Goal: Task Accomplishment & Management: Manage account settings

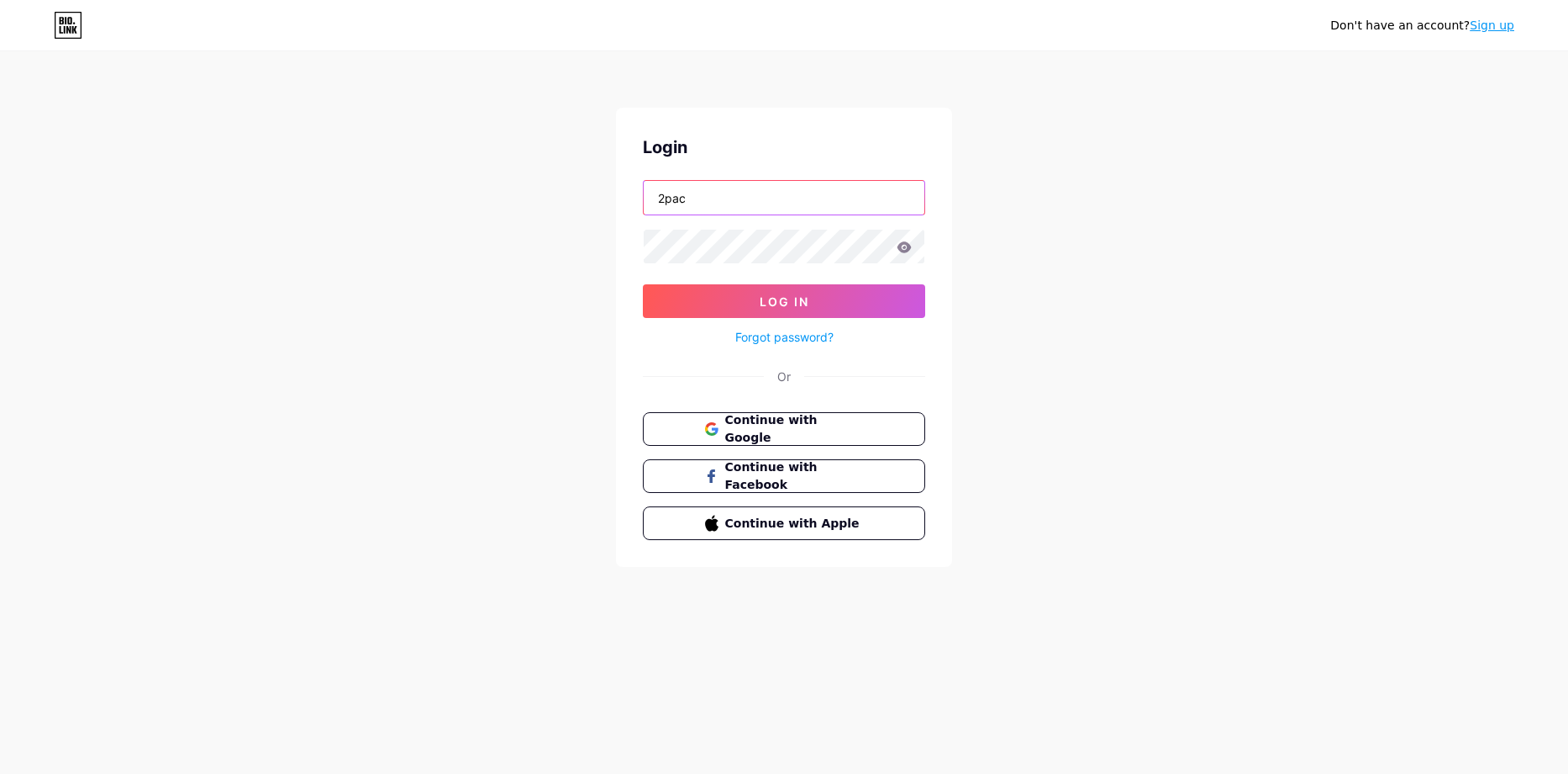
type input "2pac"
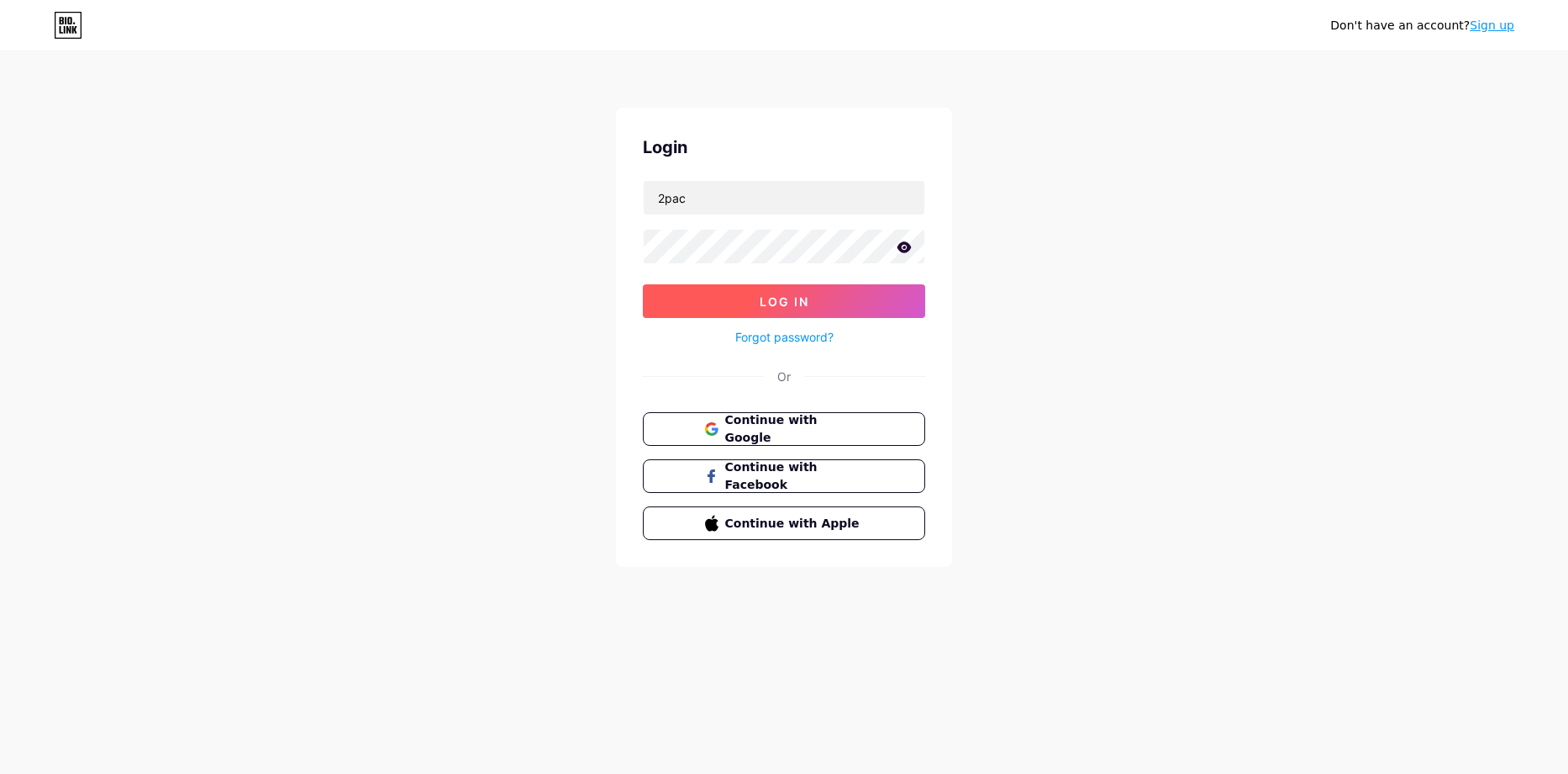
click at [800, 307] on span "Log In" at bounding box center [784, 302] width 49 height 15
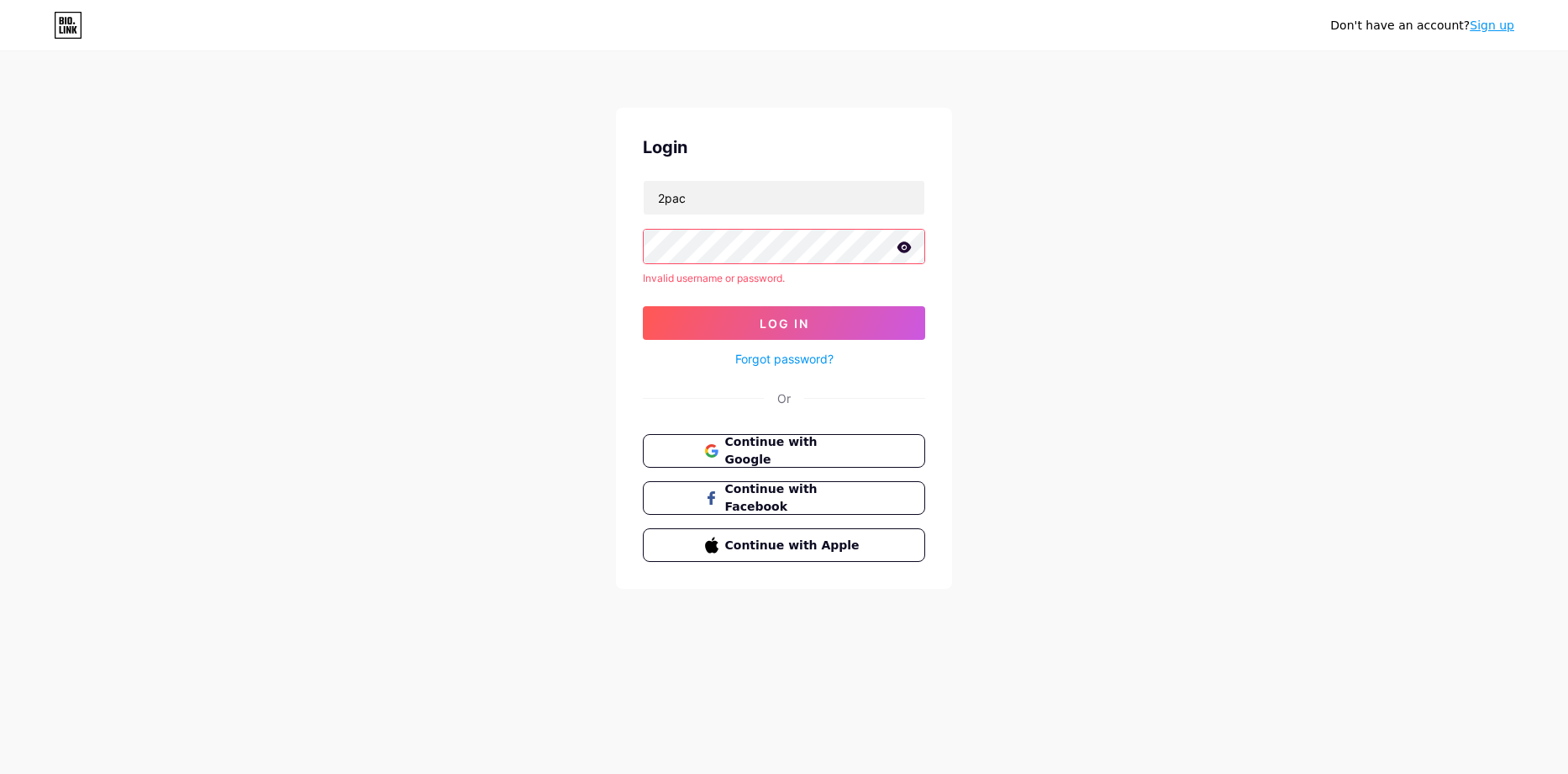
click at [786, 360] on link "Forgot password?" at bounding box center [784, 358] width 98 height 17
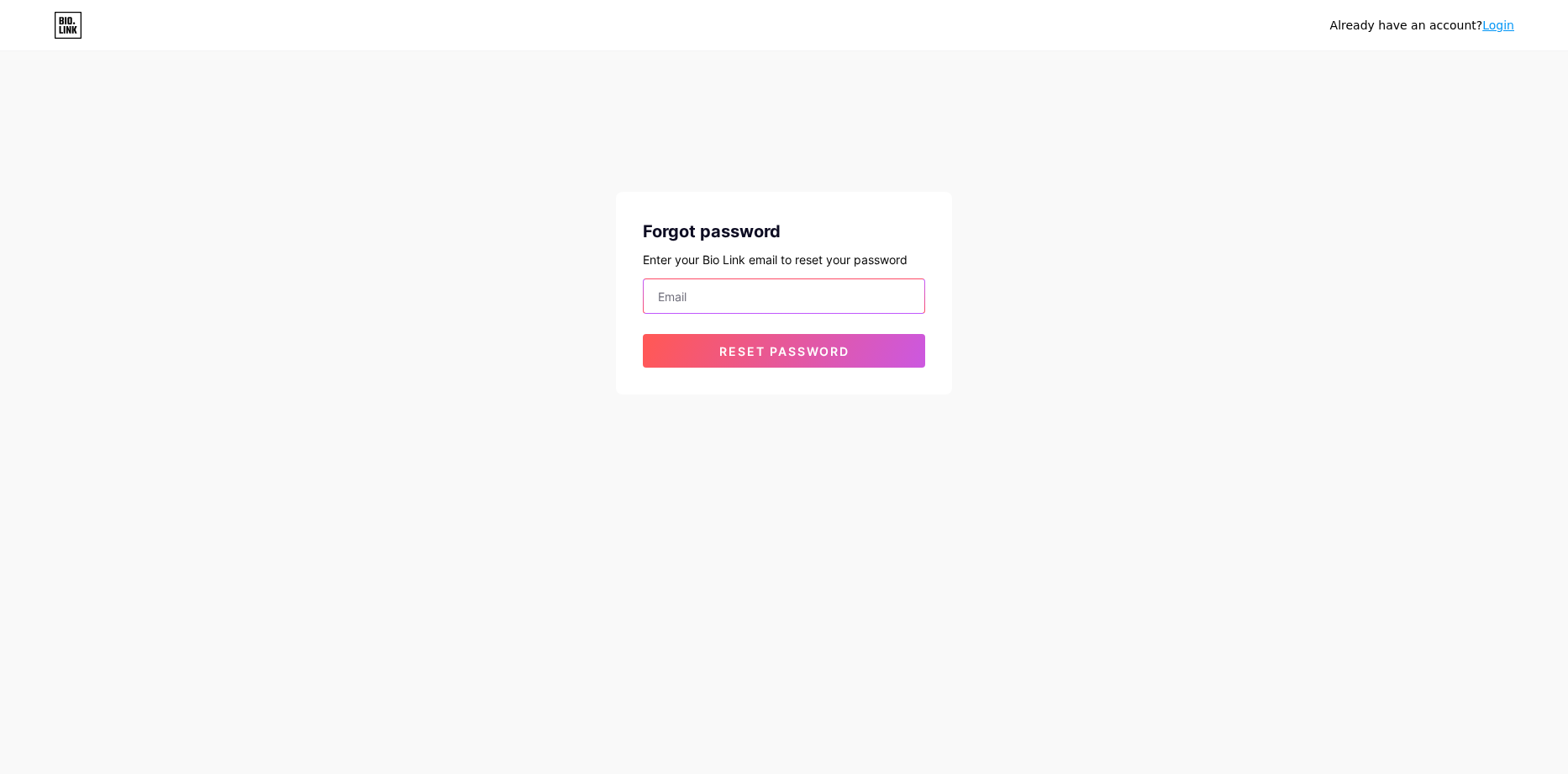
click at [800, 309] on input "email" at bounding box center [784, 295] width 281 height 34
type input "[EMAIL_ADDRESS][DOMAIN_NAME]"
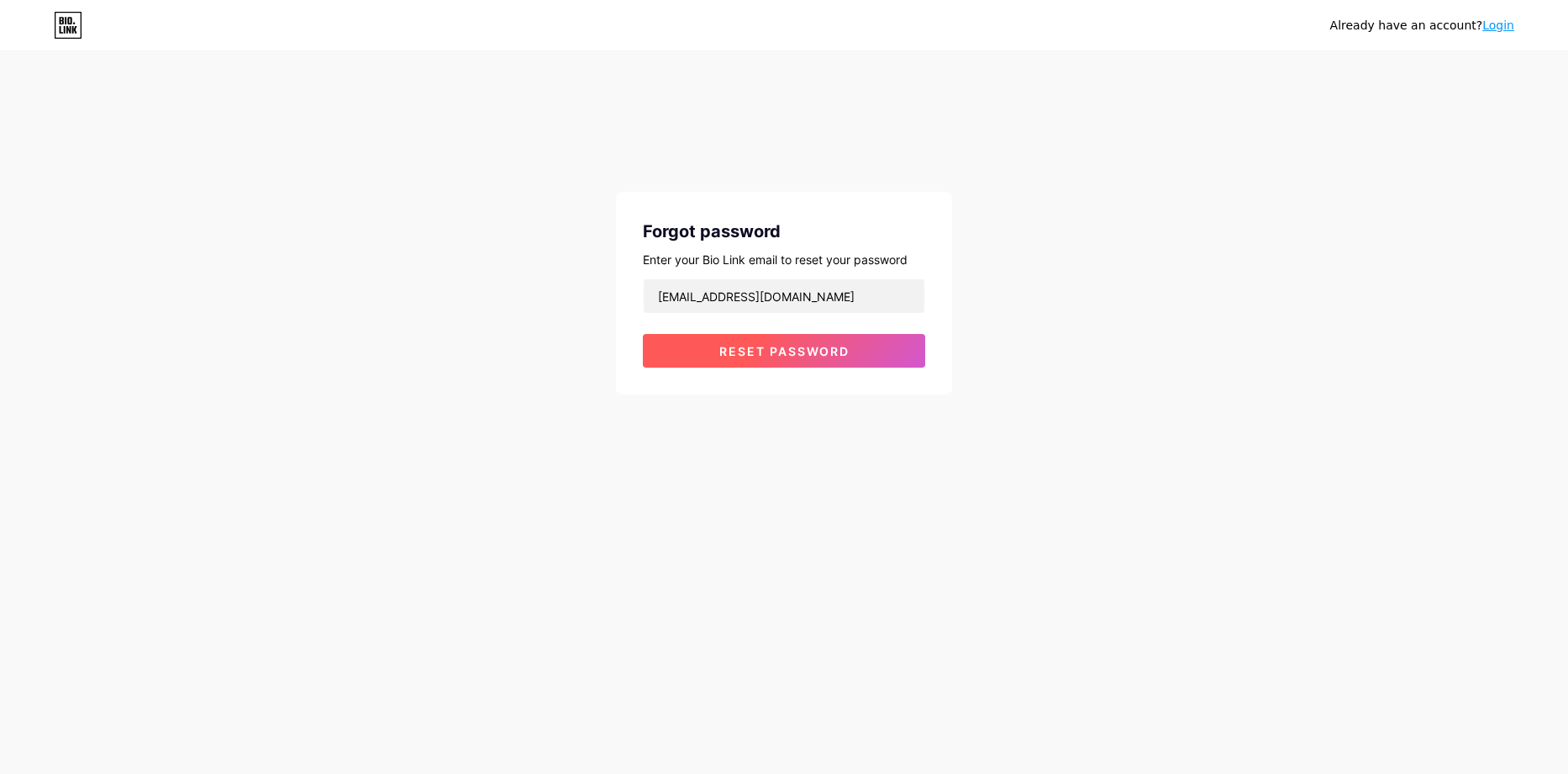
click at [806, 351] on span "Reset password" at bounding box center [784, 351] width 130 height 15
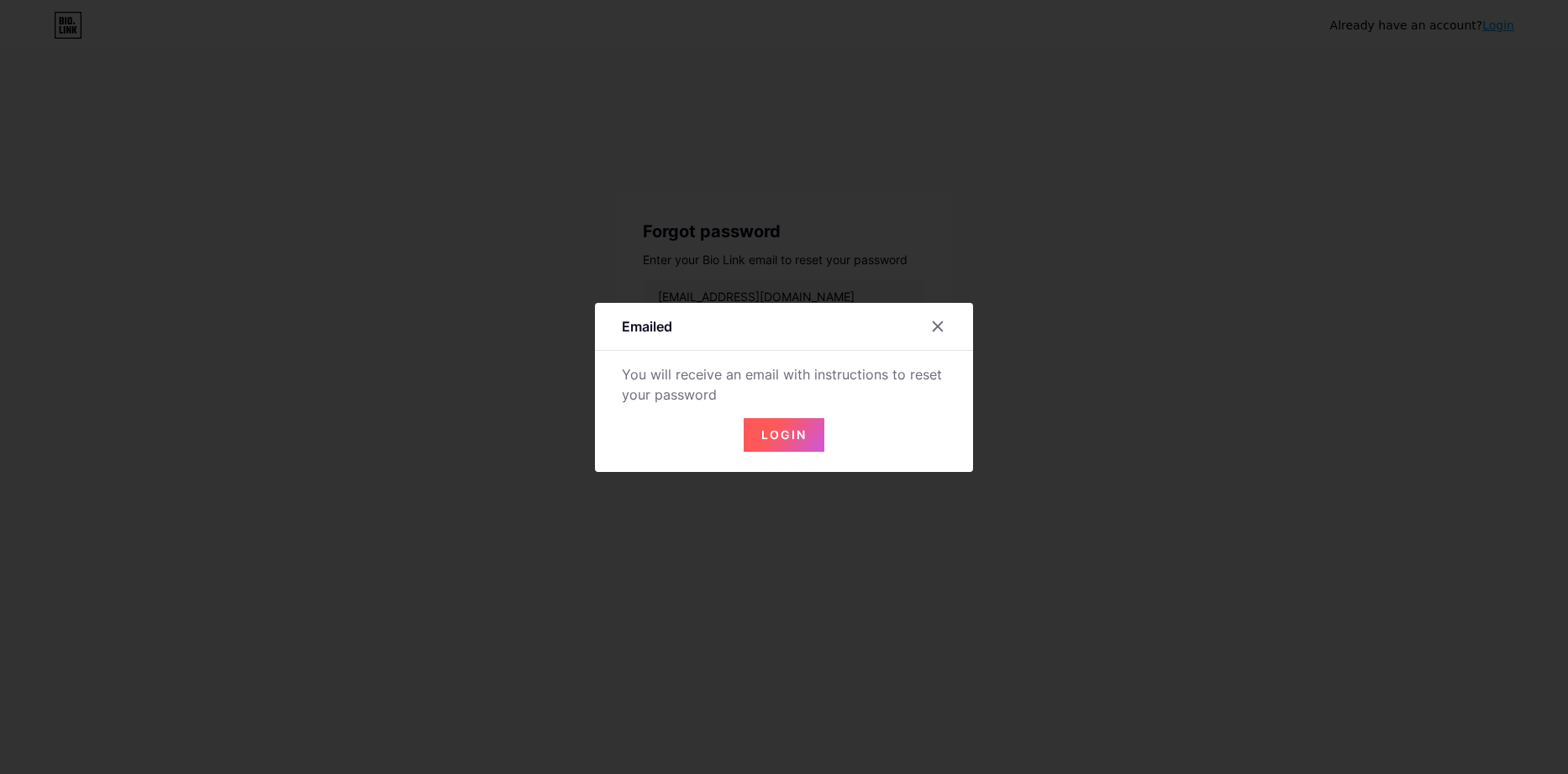
click at [782, 436] on span "Login" at bounding box center [784, 435] width 46 height 15
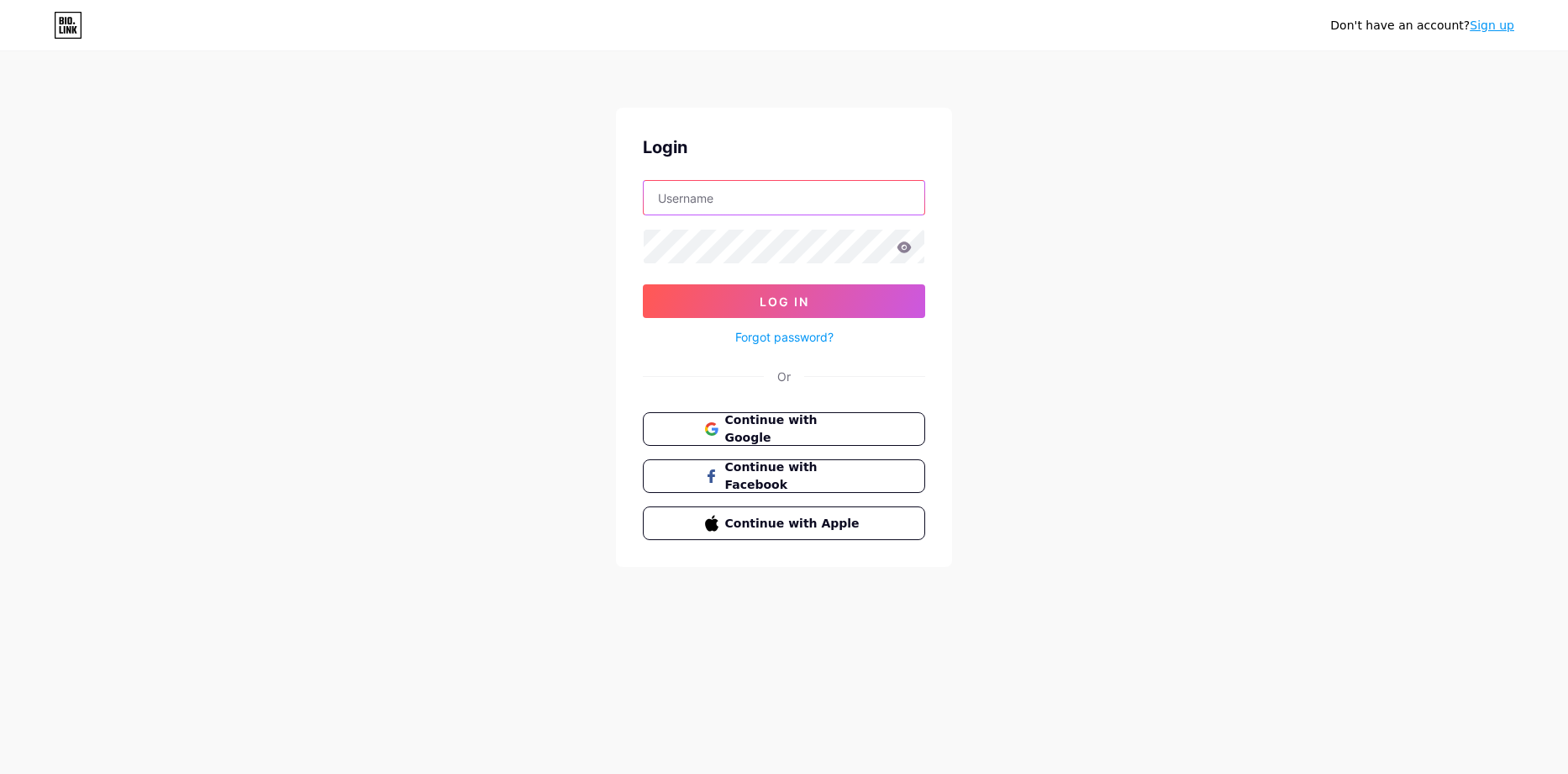
click at [753, 208] on input "text" at bounding box center [784, 197] width 281 height 34
type input "2pac"
click at [763, 280] on form "2pac Log In Forgot password?" at bounding box center [784, 263] width 282 height 168
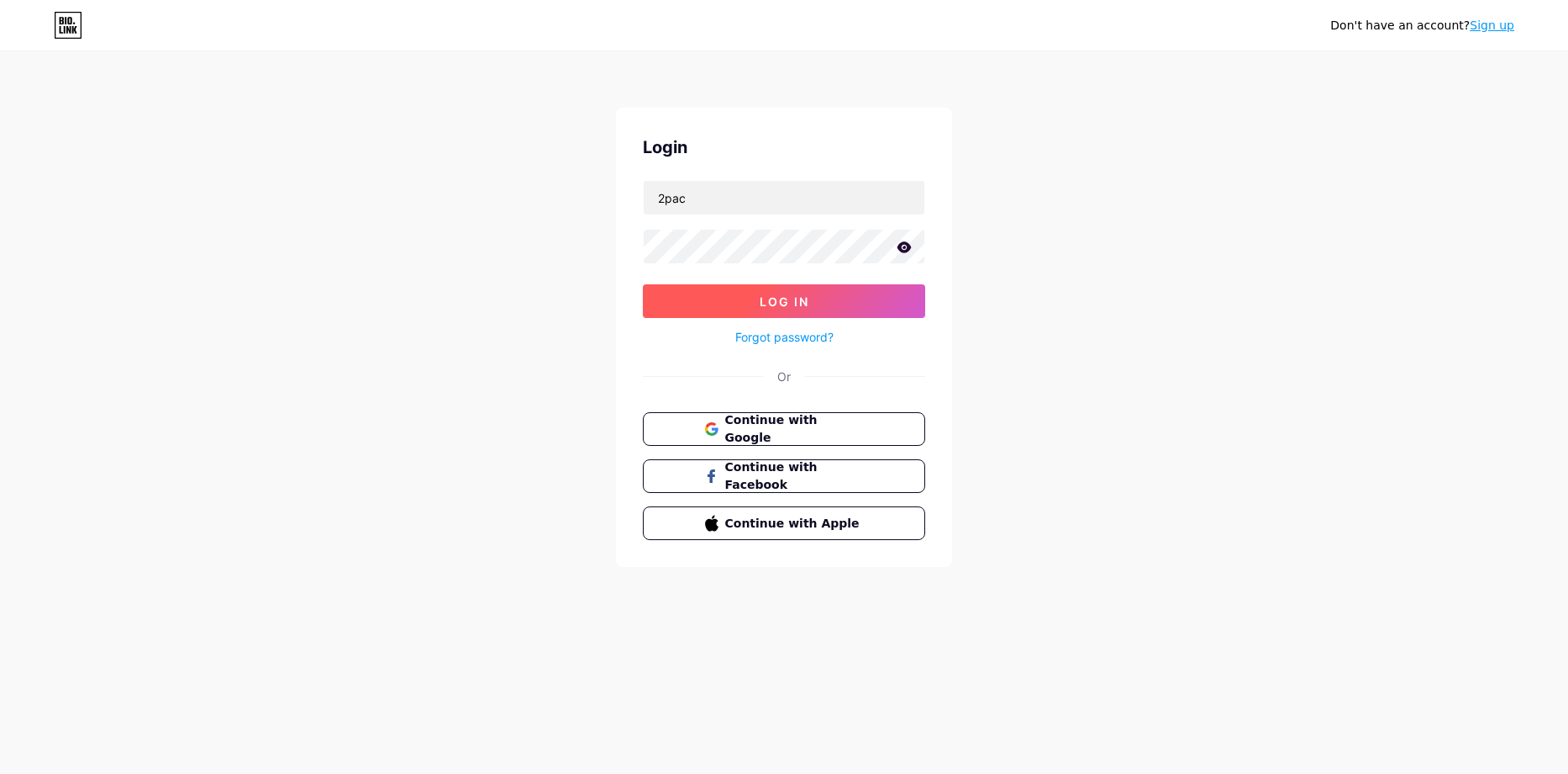
click at [756, 304] on button "Log In" at bounding box center [784, 301] width 282 height 34
